Goal: Navigation & Orientation: Find specific page/section

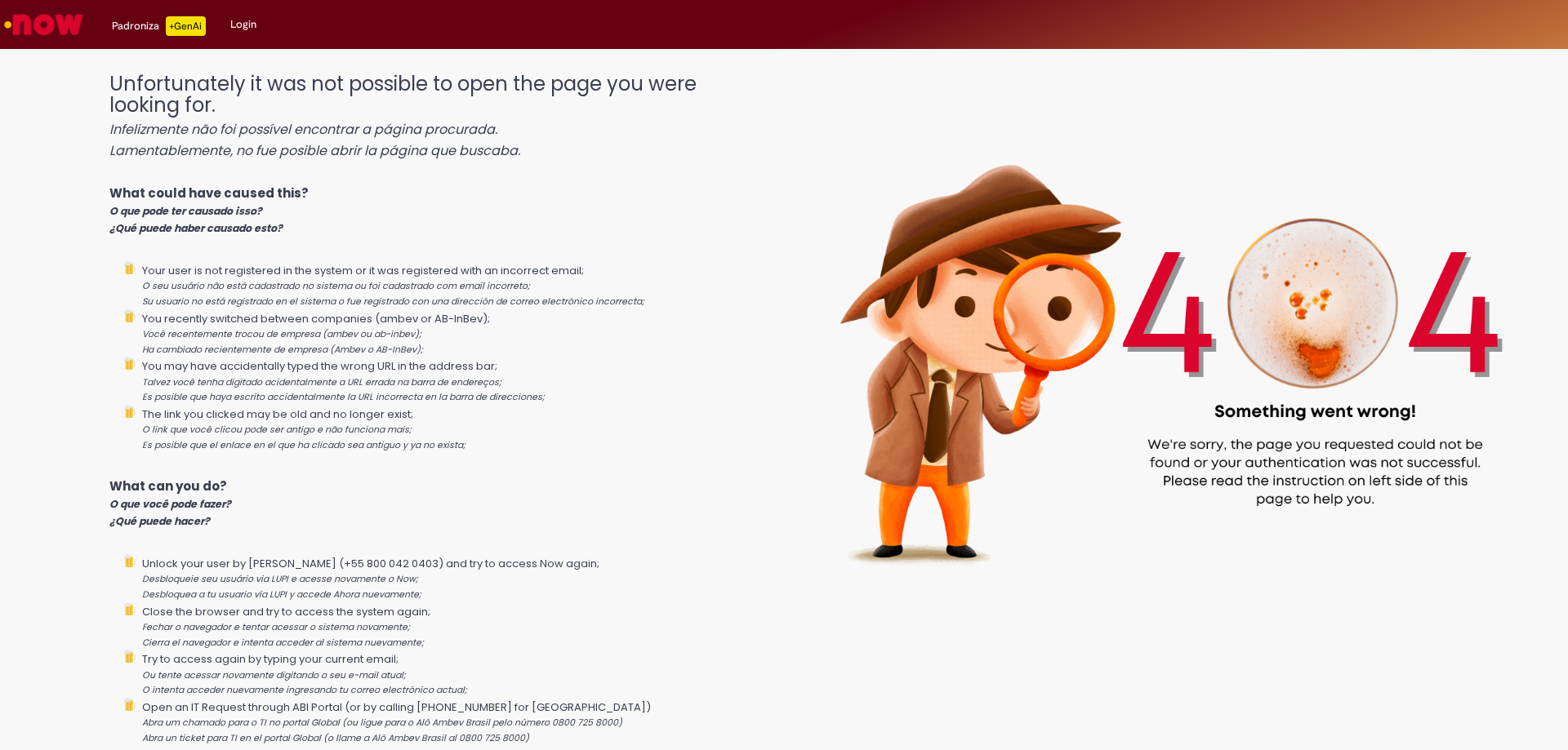
click at [37, 18] on img "Ir para a Homepage" at bounding box center [44, 25] width 84 height 33
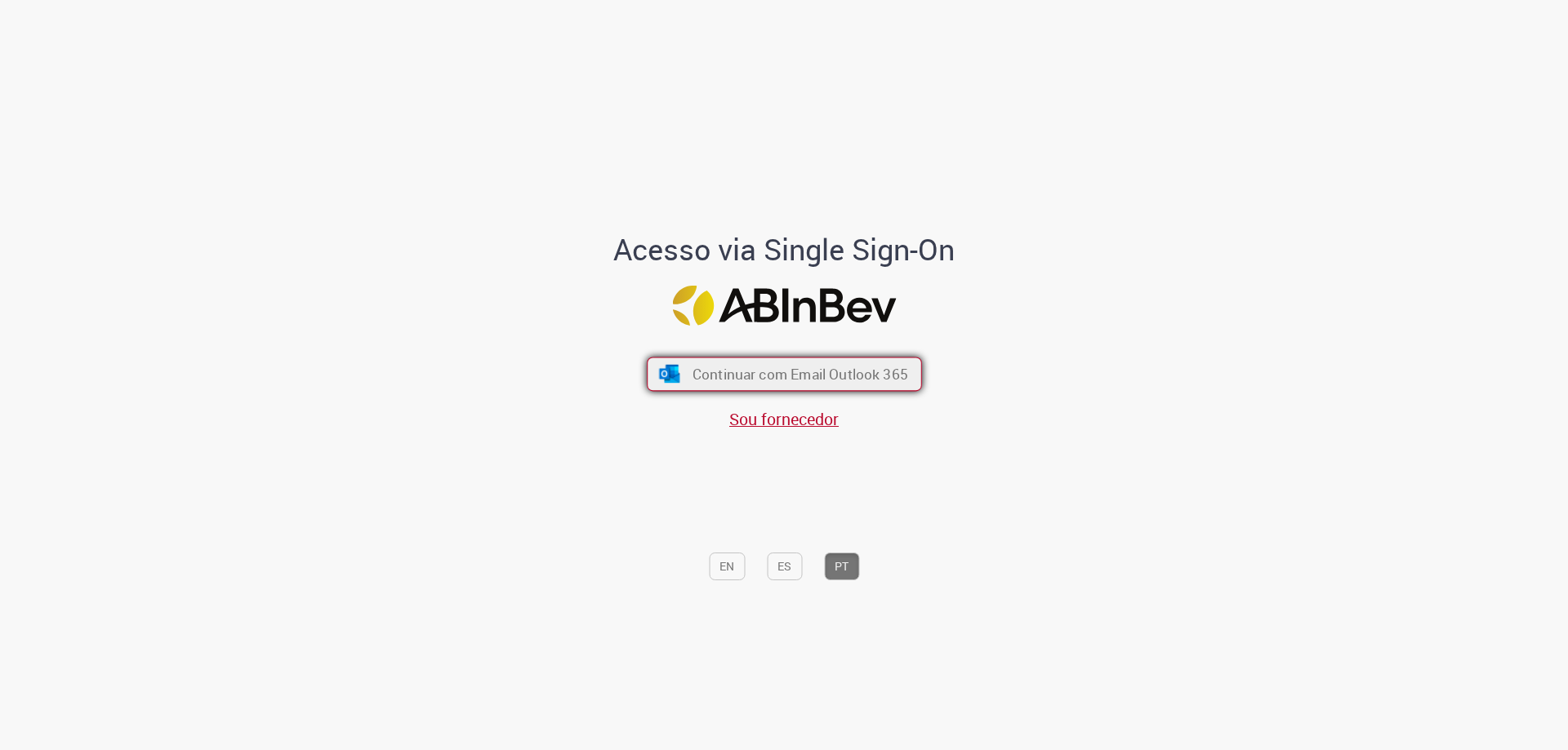
click at [742, 357] on div "Continuar com Email Outlook 365 Sou fornecedor" at bounding box center [784, 385] width 270 height 90
click at [746, 369] on span "Continuar com Email Outlook 365" at bounding box center [799, 375] width 216 height 19
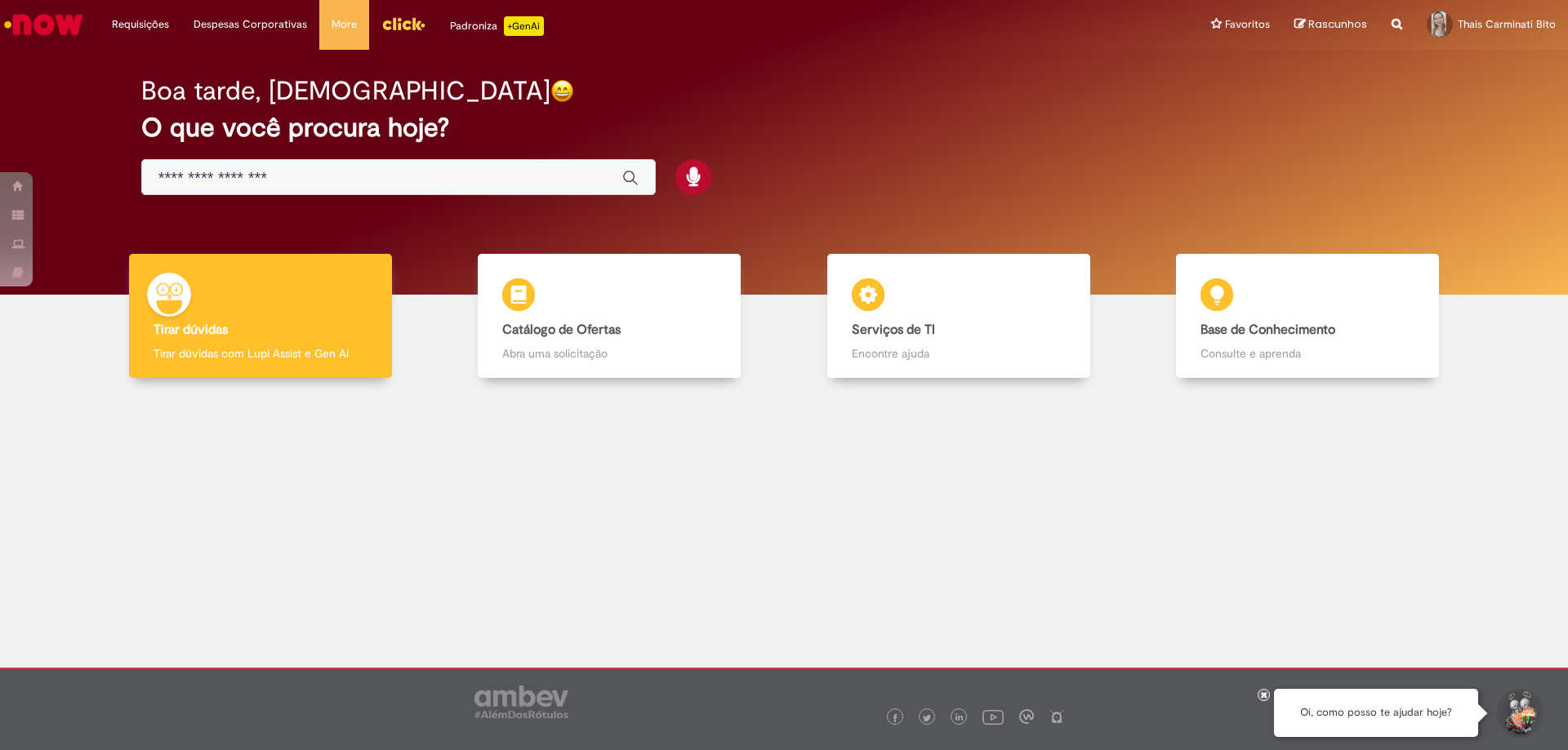
click at [408, 25] on img "Menu Cabeçalho" at bounding box center [403, 23] width 44 height 25
